Goal: Find specific page/section: Find specific page/section

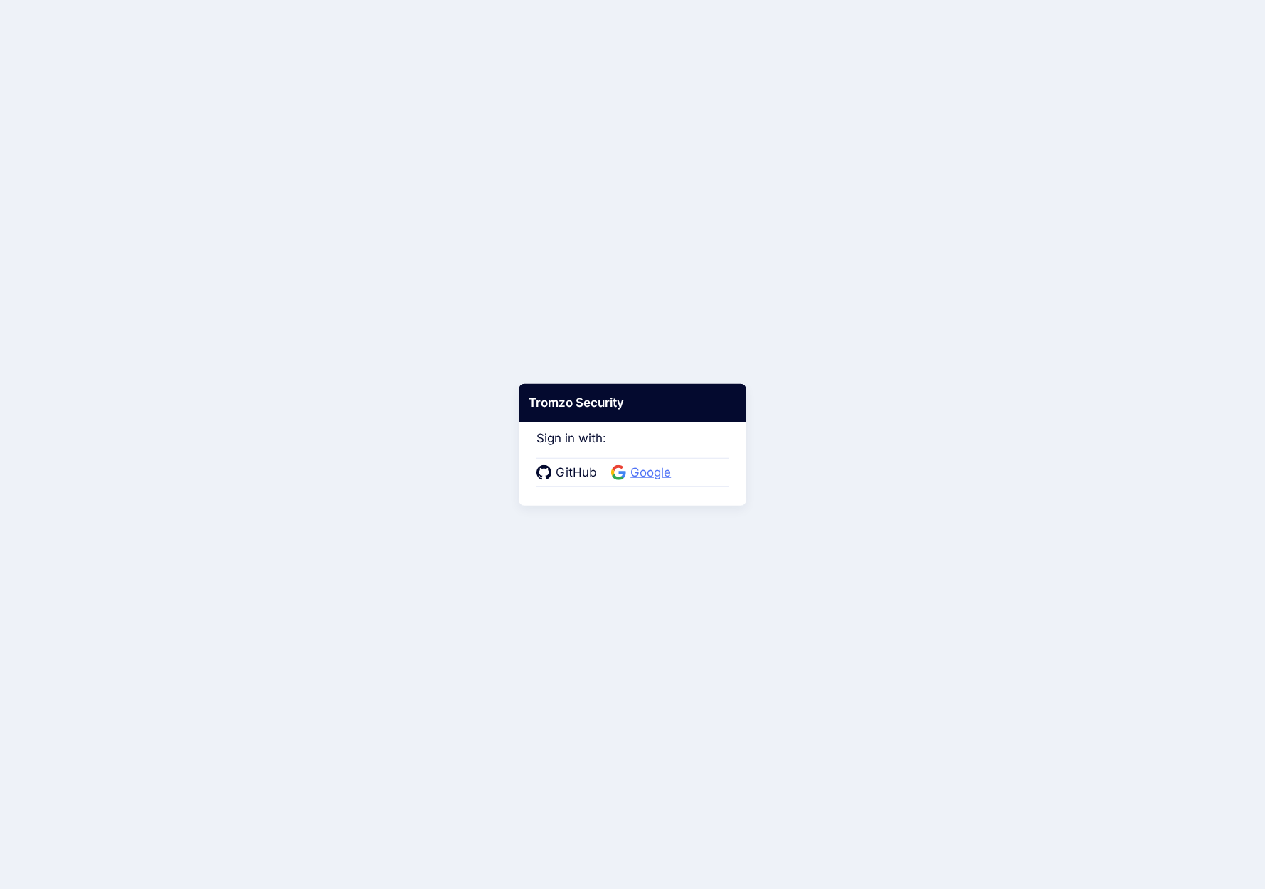
click at [648, 470] on span "Google" at bounding box center [650, 473] width 49 height 18
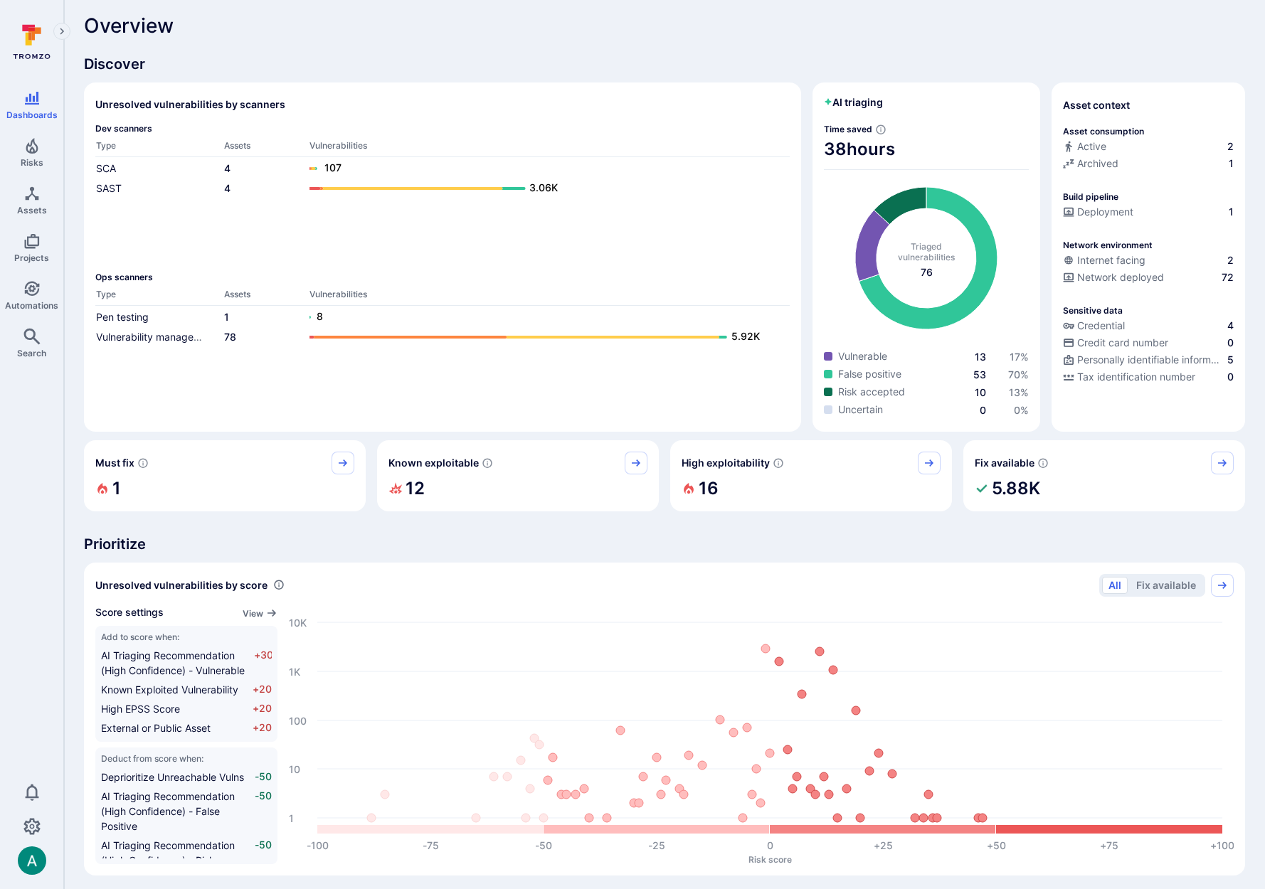
scroll to position [8, 0]
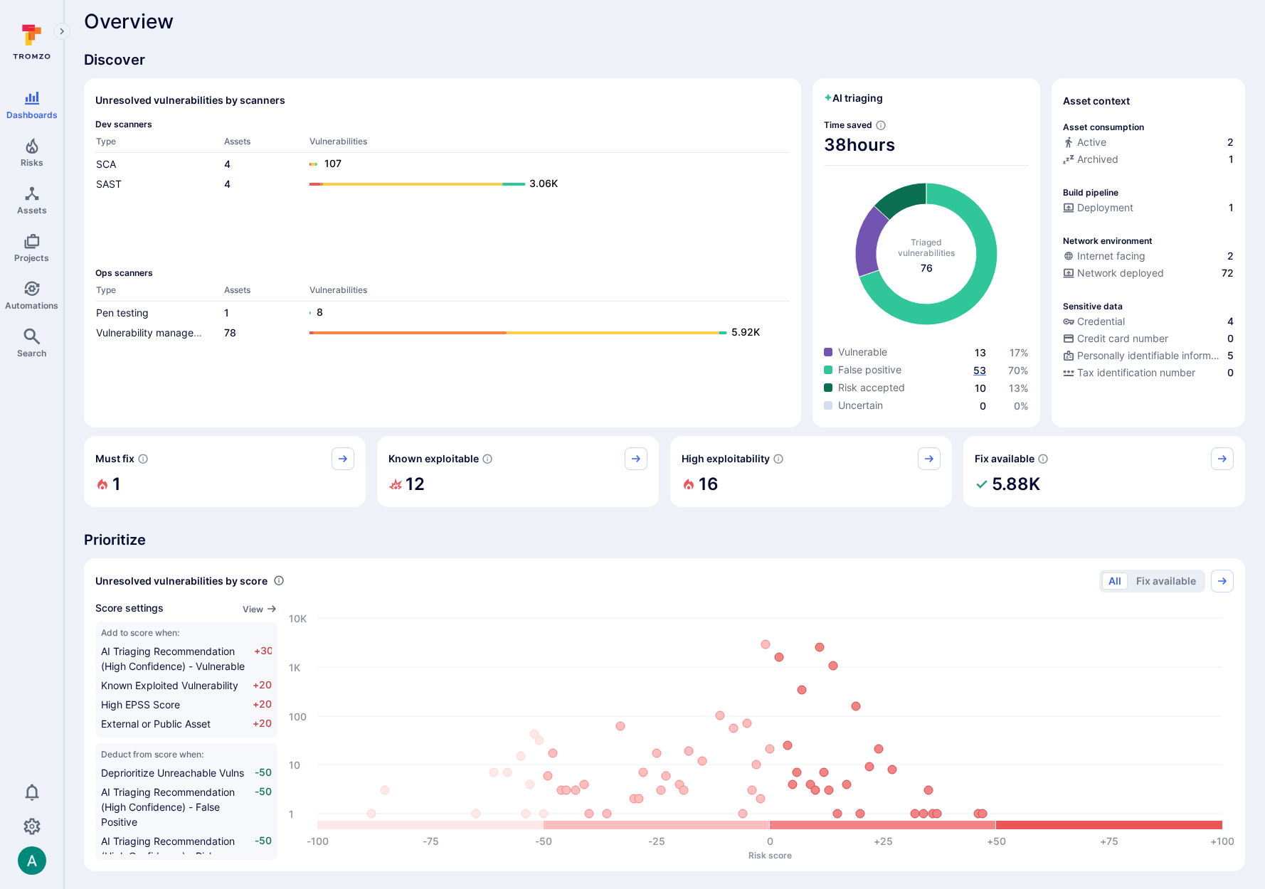
click at [980, 372] on span "53" at bounding box center [979, 370] width 13 height 12
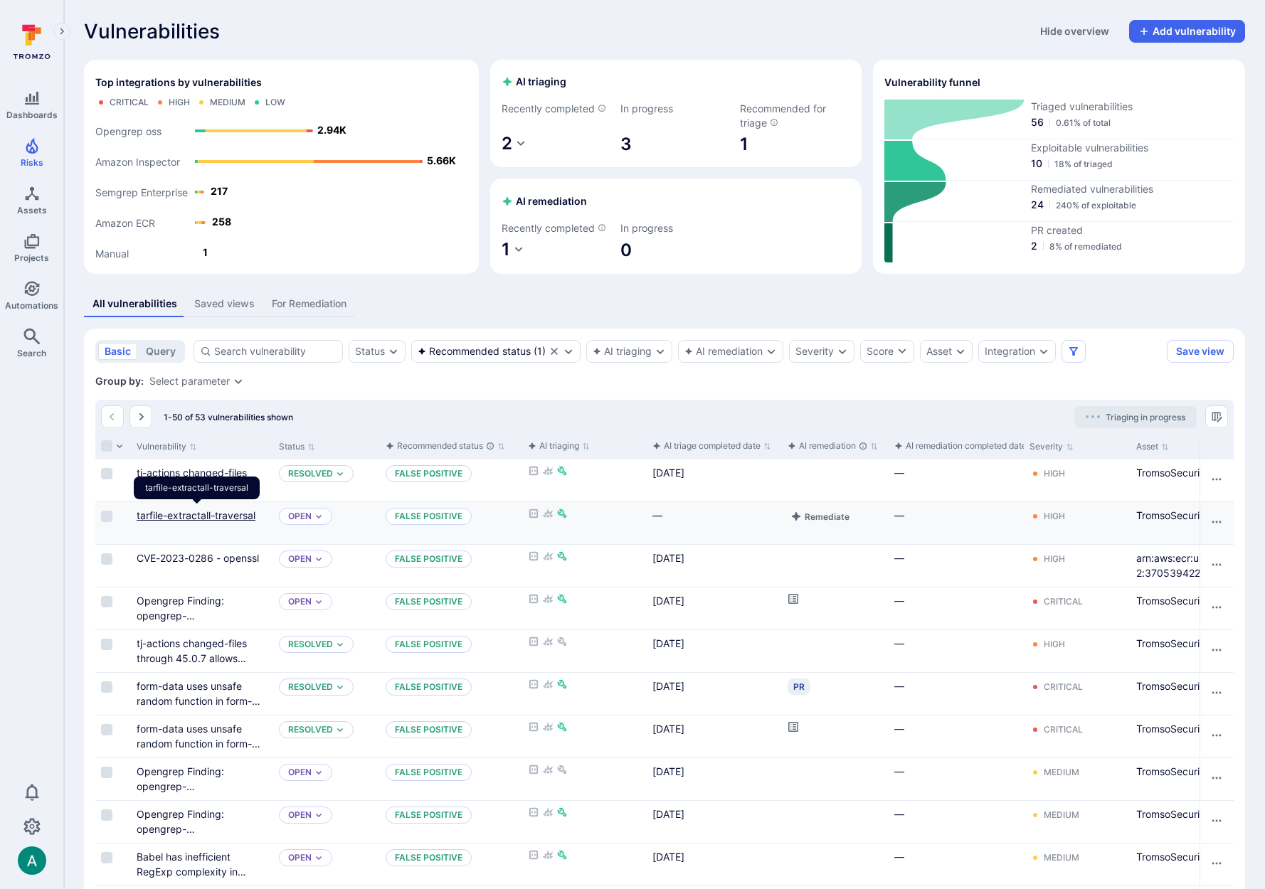
click at [220, 512] on link "tarfile-extractall-traversal" at bounding box center [196, 515] width 119 height 12
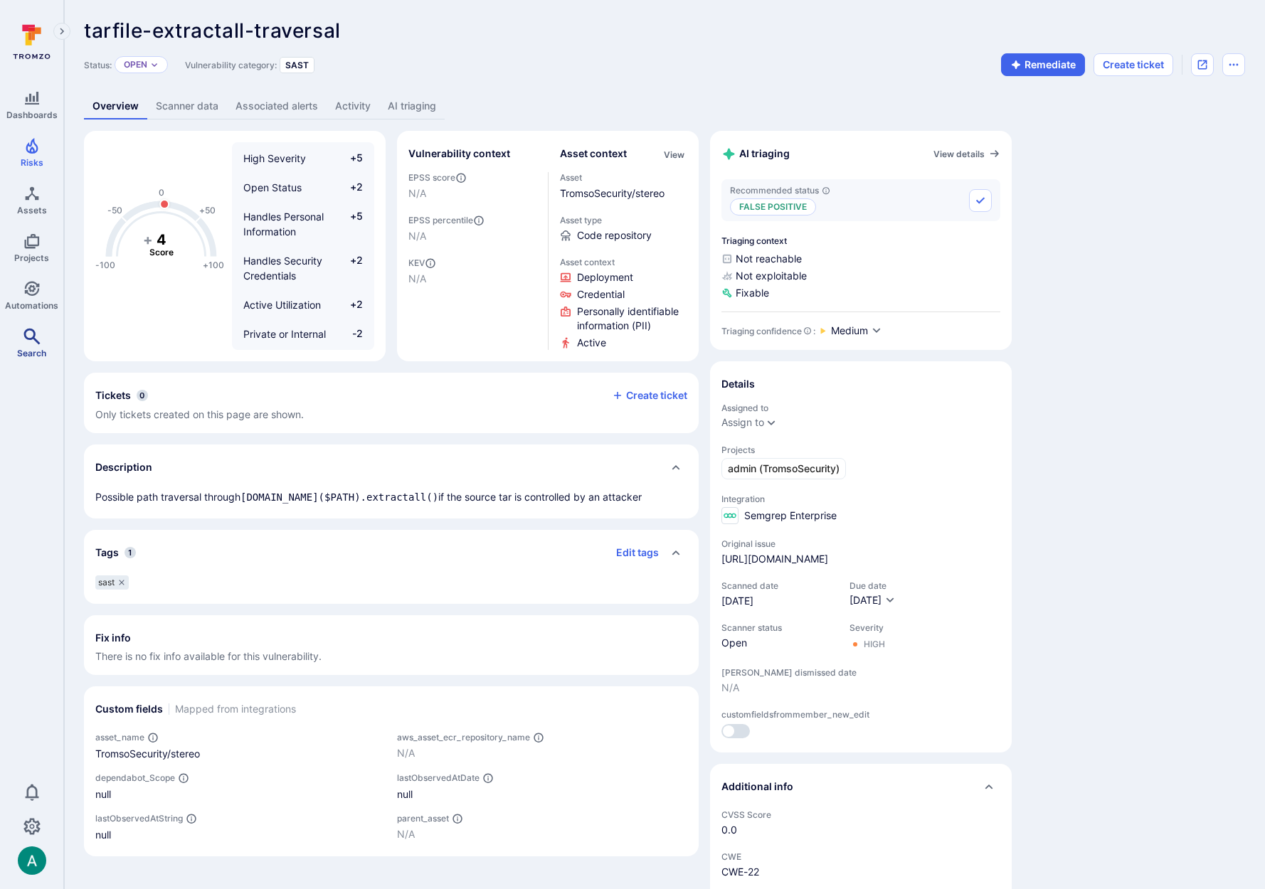
scroll to position [2, 0]
